Goal: Information Seeking & Learning: Learn about a topic

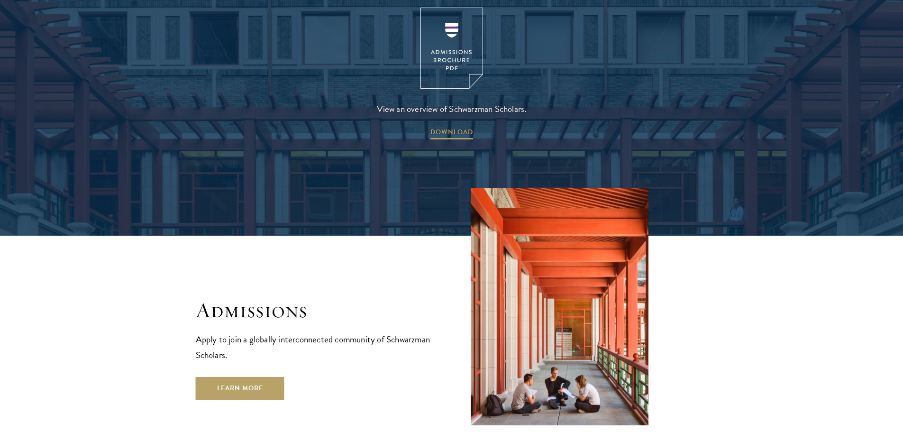
scroll to position [1517, 0]
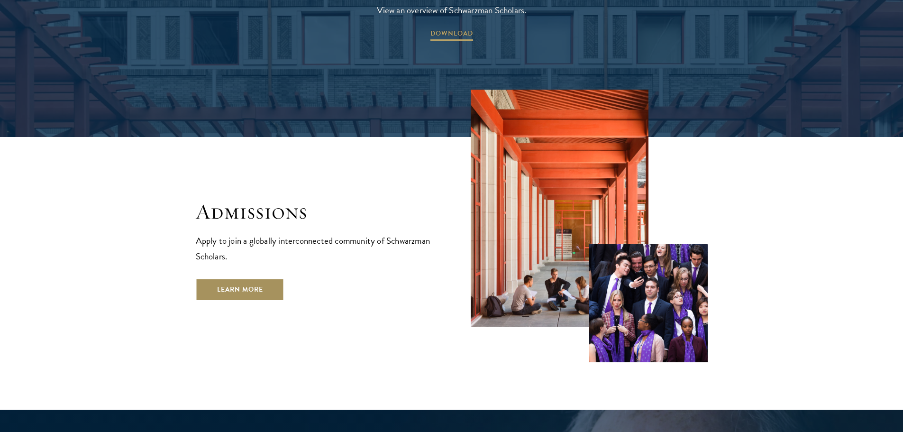
click at [259, 278] on link "Learn More" at bounding box center [240, 289] width 89 height 23
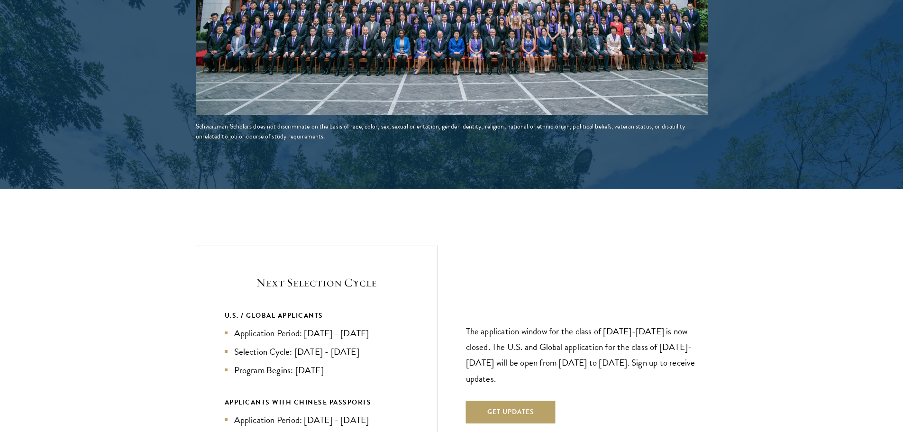
scroll to position [1896, 0]
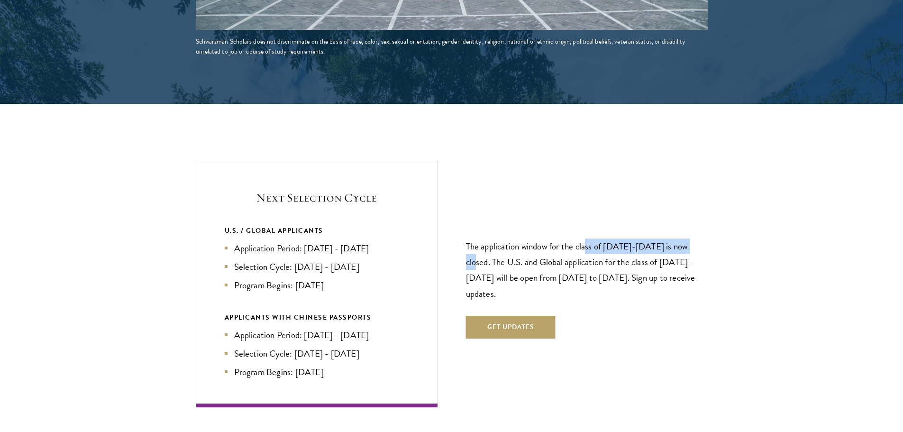
drag, startPoint x: 687, startPoint y: 224, endPoint x: 710, endPoint y: 255, distance: 38.0
click at [710, 226] on section "Next Selection Cycle U.S. / GLOBAL APPLICANTS Application Period: Apr 2026 - Se…" at bounding box center [451, 284] width 903 height 246
click at [695, 273] on p "The application window for the class of 2026-2027 is now closed. The U.S. and G…" at bounding box center [587, 269] width 242 height 63
drag, startPoint x: 693, startPoint y: 273, endPoint x: 624, endPoint y: 274, distance: 69.7
click at [624, 274] on p "The application window for the class of 2026-2027 is now closed. The U.S. and G…" at bounding box center [587, 269] width 242 height 63
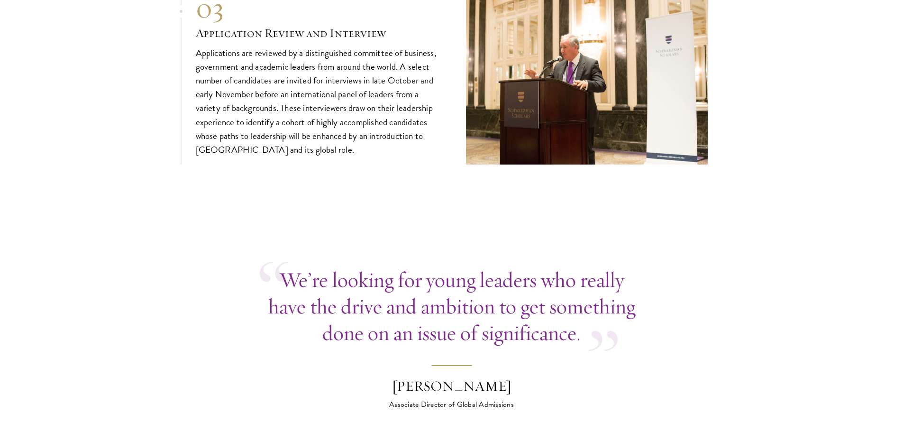
scroll to position [3555, 0]
